Goal: Task Accomplishment & Management: Complete application form

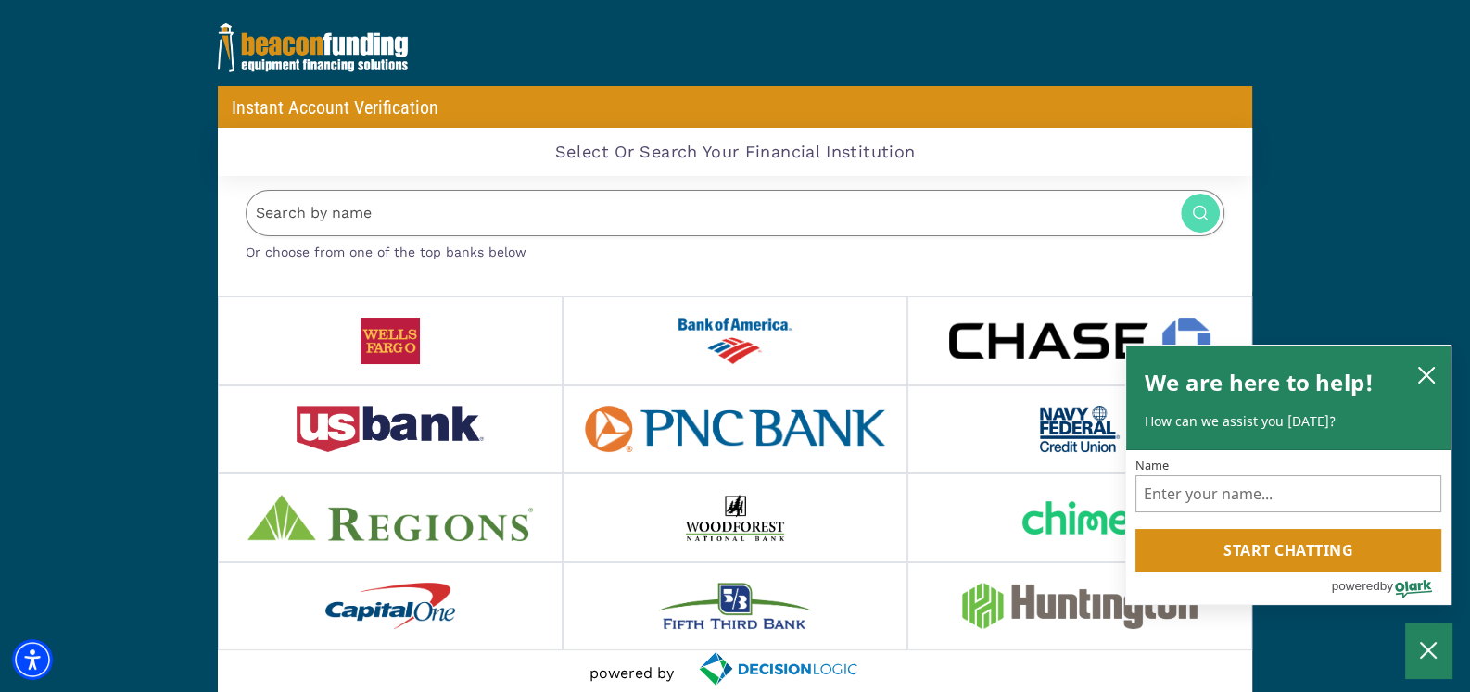
click at [408, 207] on input "Search by name" at bounding box center [735, 213] width 978 height 47
click at [1427, 373] on icon "close chatbox" at bounding box center [1426, 375] width 15 height 15
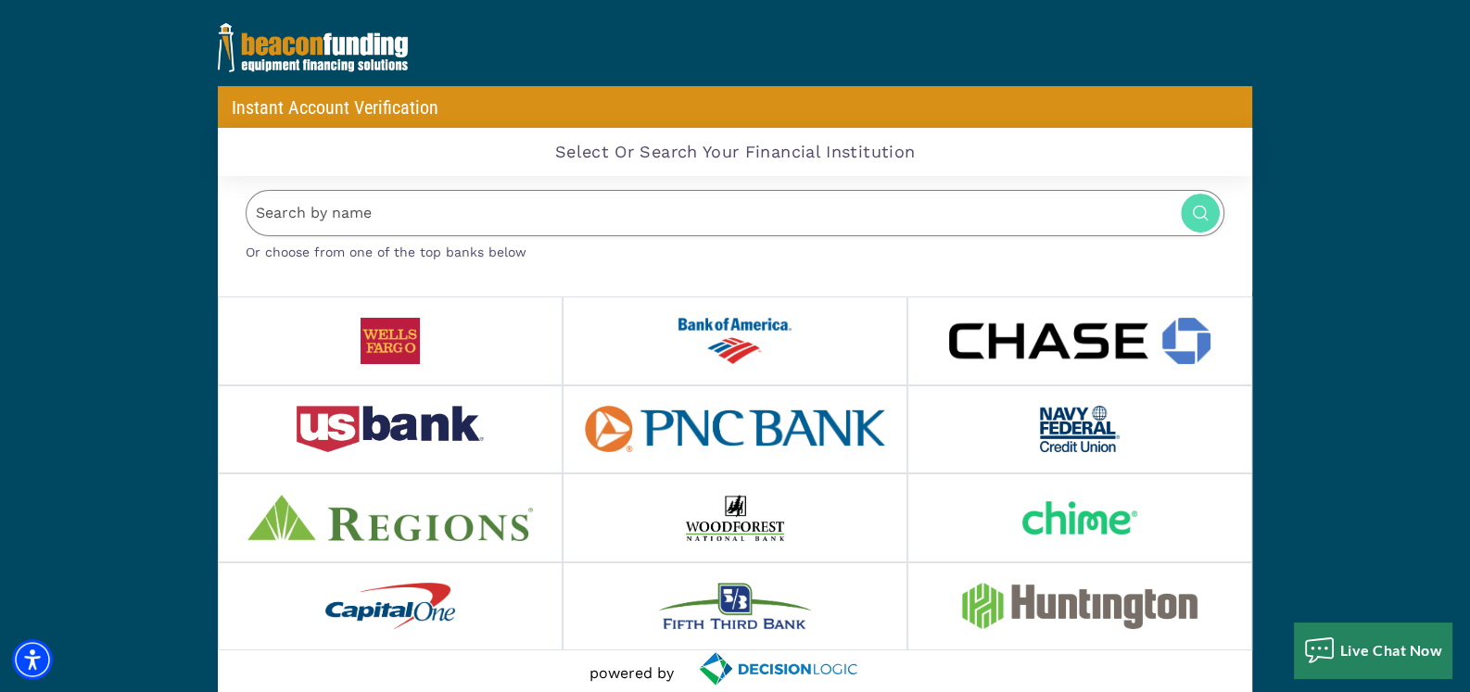
click at [436, 218] on input "Search by name" at bounding box center [735, 213] width 978 height 47
click at [1195, 218] on img at bounding box center [1199, 213] width 39 height 39
click at [322, 219] on input "td" at bounding box center [735, 213] width 978 height 47
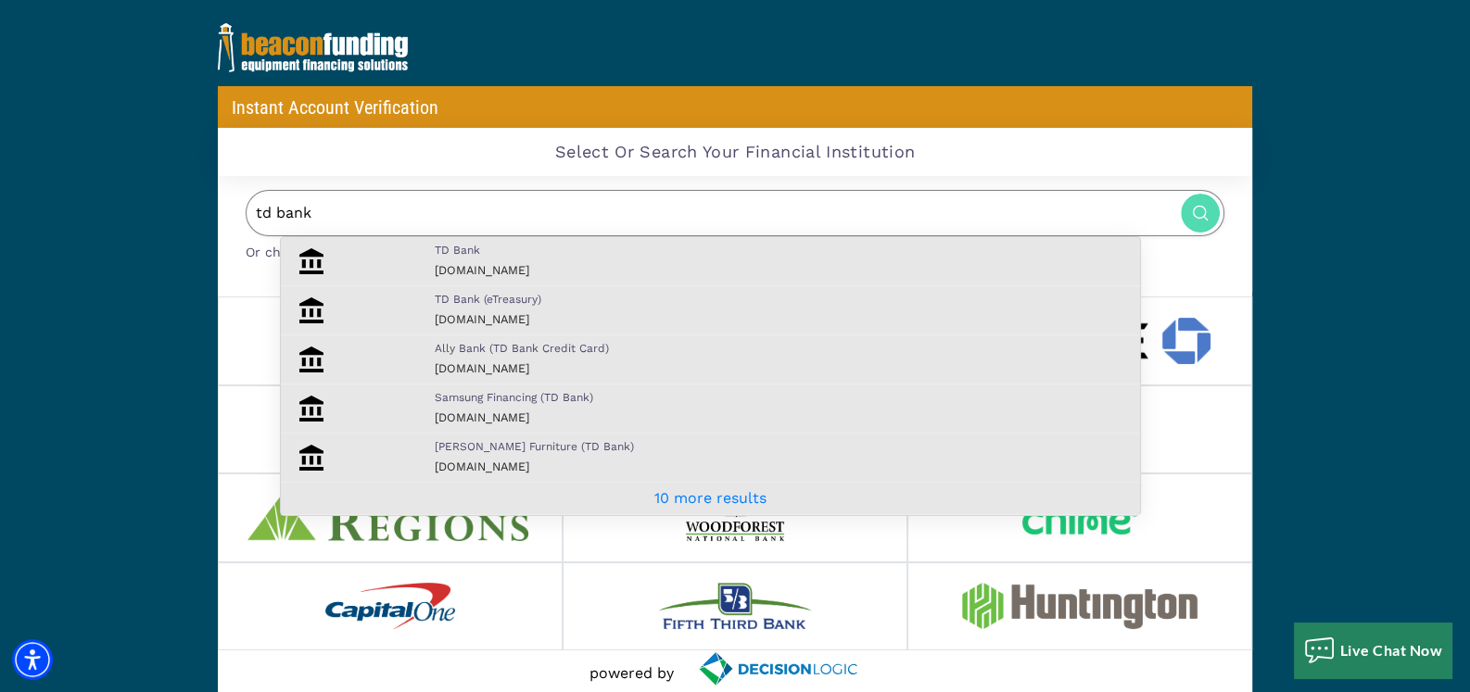
type input "td bank"
click at [452, 263] on div "TD Bank [DOMAIN_NAME]" at bounding box center [783, 261] width 724 height 39
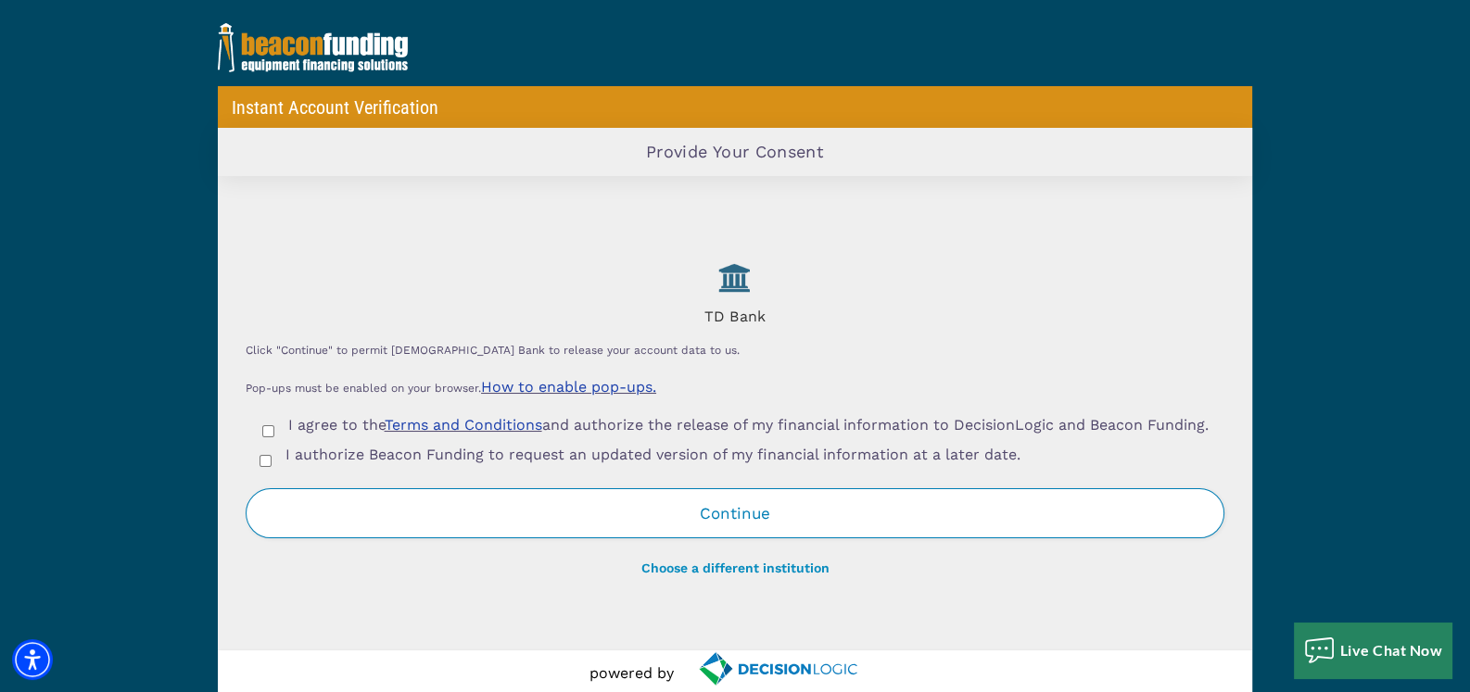
click at [269, 432] on input "I agree to the Terms and Conditions and authorize the release of my financial i…" at bounding box center [268, 431] width 12 height 12
checkbox input "true"
click at [264, 467] on input "I authorize Beacon Funding to request an updated version of my financial inform…" at bounding box center [265, 461] width 12 height 12
checkbox input "true"
click at [472, 512] on button "Continue" at bounding box center [735, 513] width 978 height 50
